Goal: Check status: Check status

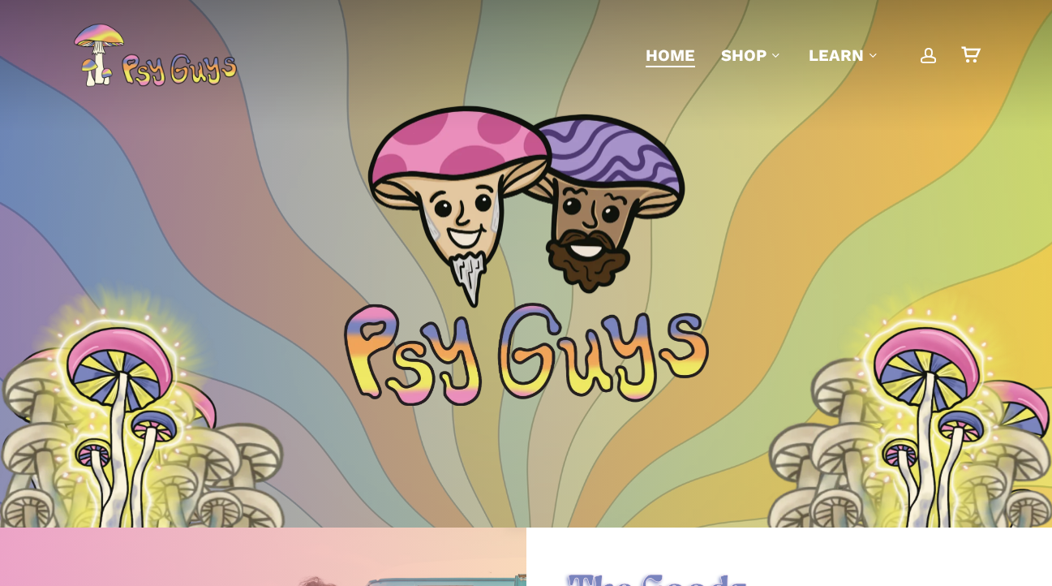
click at [928, 61] on span "Main Menu" at bounding box center [929, 55] width 16 height 16
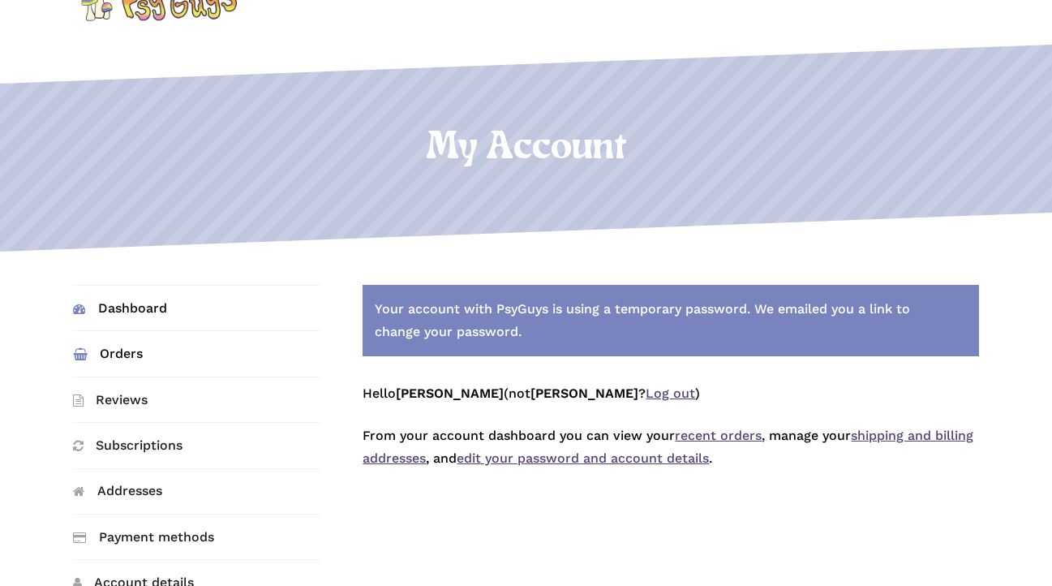
scroll to position [97, 0]
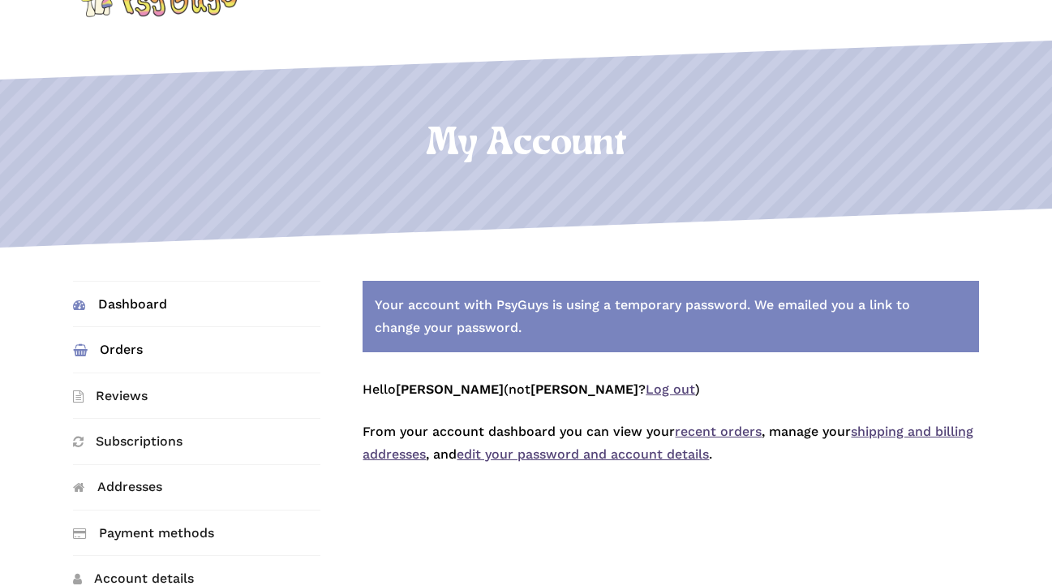
click at [118, 347] on link "Orders" at bounding box center [197, 349] width 248 height 45
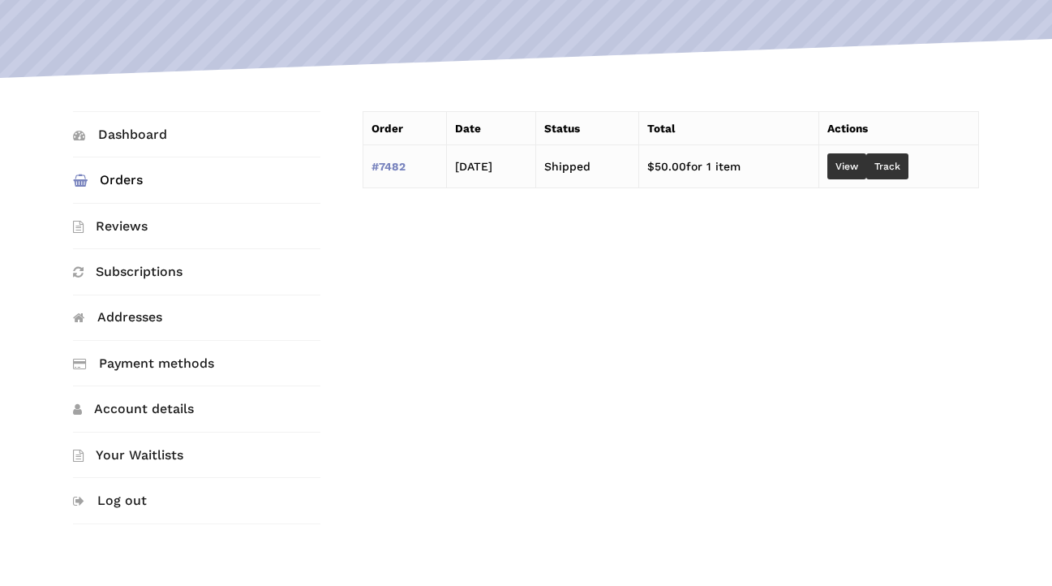
scroll to position [261, 0]
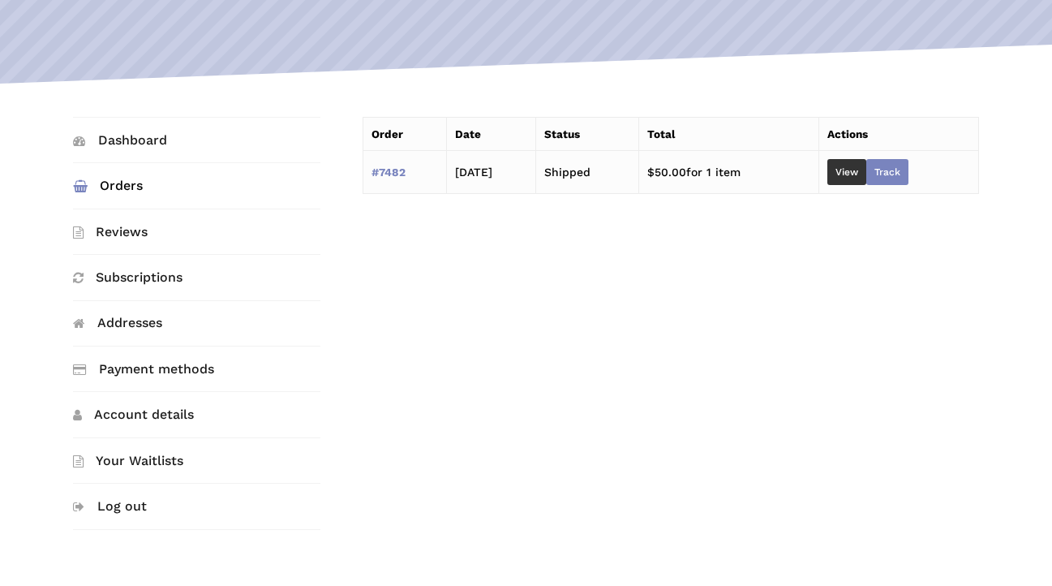
click at [900, 170] on link "Track" at bounding box center [888, 172] width 42 height 26
click at [157, 149] on link "Dashboard" at bounding box center [197, 140] width 248 height 45
